Goal: Navigation & Orientation: Understand site structure

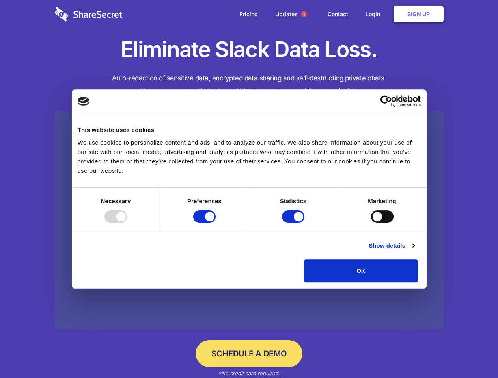
click at [127, 223] on div at bounding box center [115, 216] width 22 height 13
click at [216, 223] on input "Preferences" at bounding box center [204, 216] width 22 height 13
checkbox input "false"
click at [294, 223] on input "Statistics" at bounding box center [293, 216] width 22 height 13
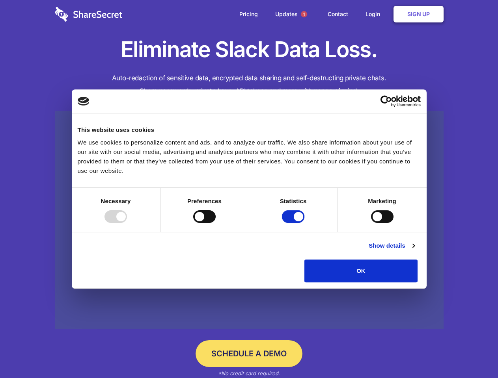
checkbox input "false"
click at [371, 223] on input "Marketing" at bounding box center [382, 216] width 22 height 13
checkbox input "true"
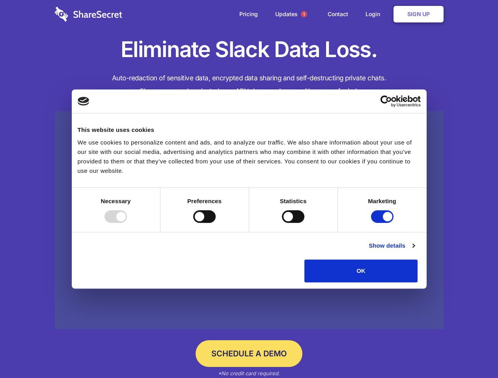
click at [414, 251] on link "Show details" at bounding box center [391, 245] width 46 height 9
click at [0, 0] on div "Preference cookies enable a website to remember information that changes the wa…" at bounding box center [0, 0] width 0 height 0
